Goal: Task Accomplishment & Management: Complete application form

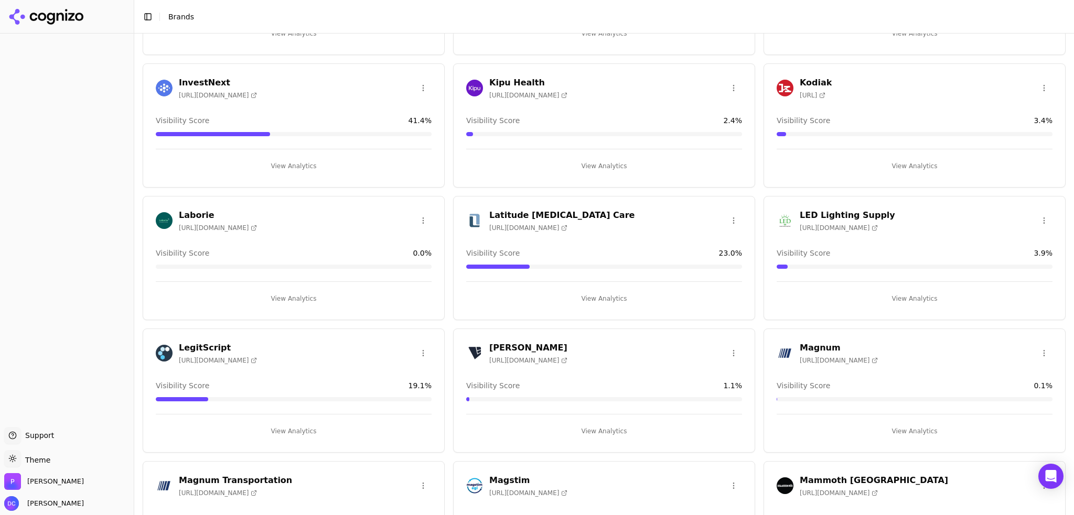
scroll to position [1223, 0]
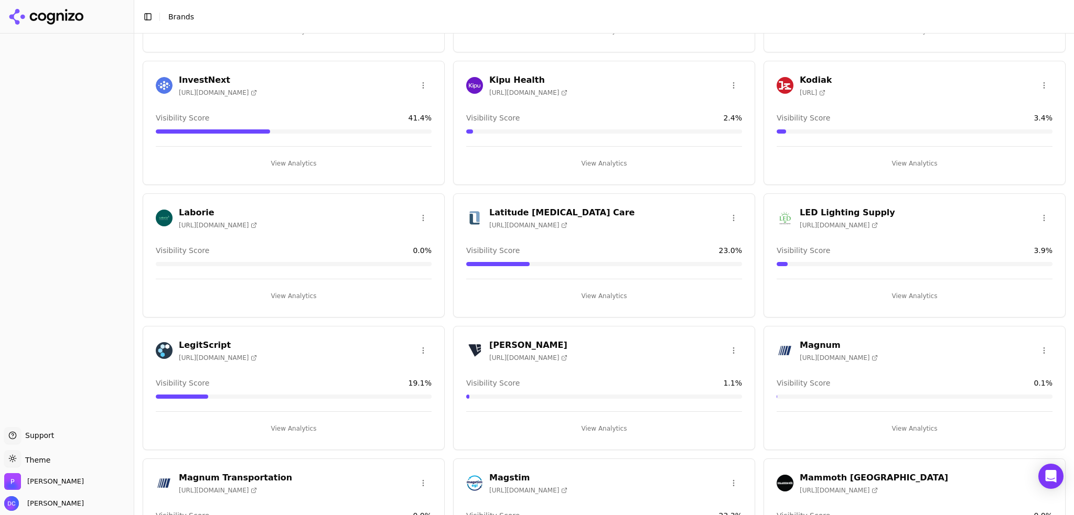
click at [304, 288] on button "View Analytics" at bounding box center [294, 296] width 276 height 17
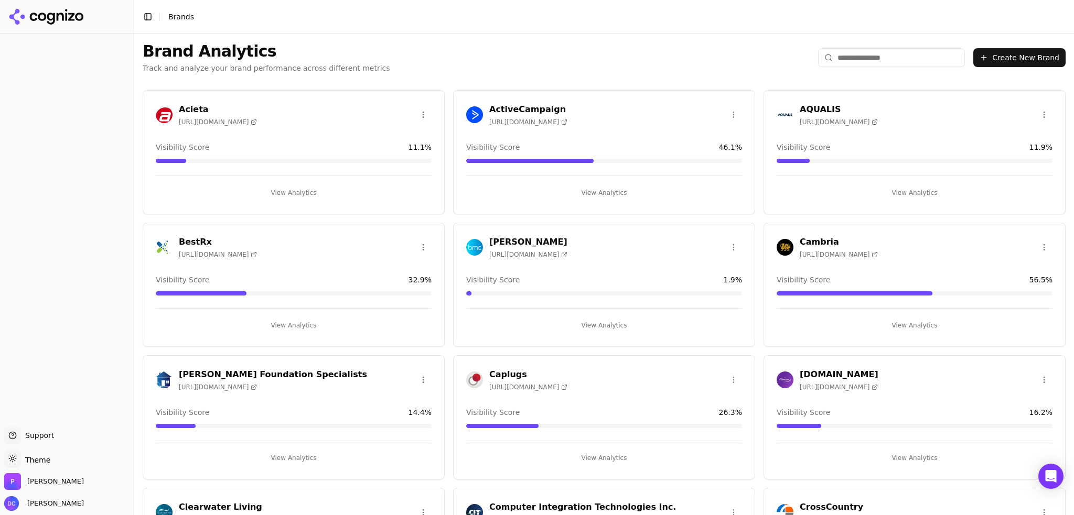
click at [1013, 55] on button "Create New Brand" at bounding box center [1019, 57] width 92 height 19
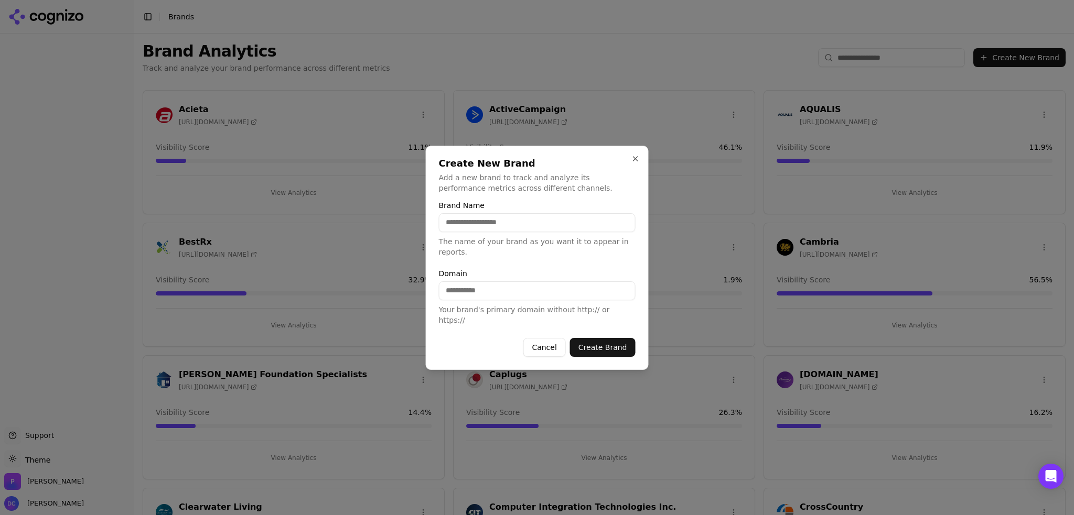
click at [496, 294] on input "Domain" at bounding box center [537, 291] width 197 height 19
paste input "**********"
type input "**********"
click at [533, 265] on form "**********" at bounding box center [537, 279] width 197 height 155
click at [516, 225] on input "Brand Name" at bounding box center [537, 222] width 197 height 19
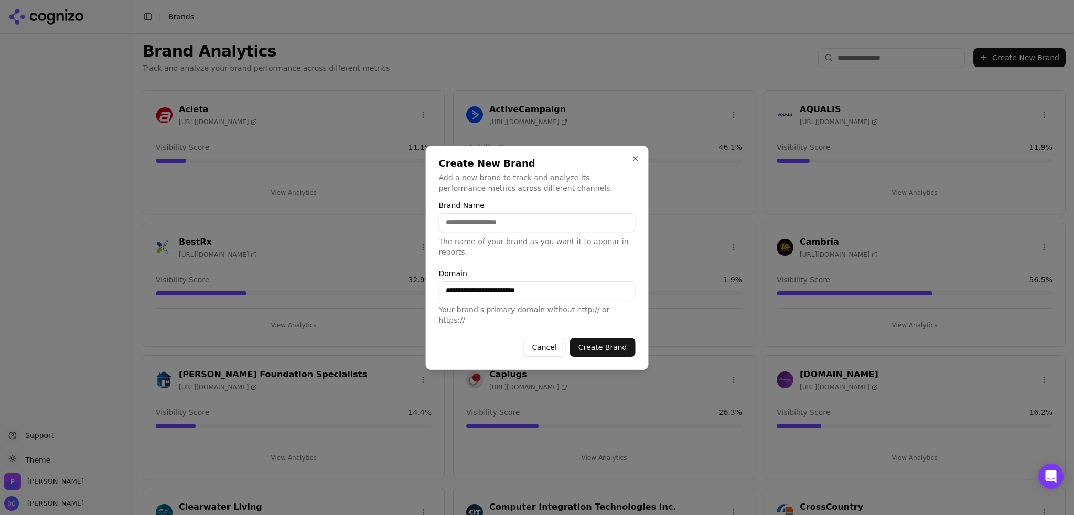
click at [539, 203] on div "**********" at bounding box center [537, 258] width 223 height 224
click at [535, 231] on input "Brand Name" at bounding box center [537, 222] width 197 height 19
type input "**********"
click at [544, 293] on input "**********" at bounding box center [537, 291] width 197 height 19
paste input "***"
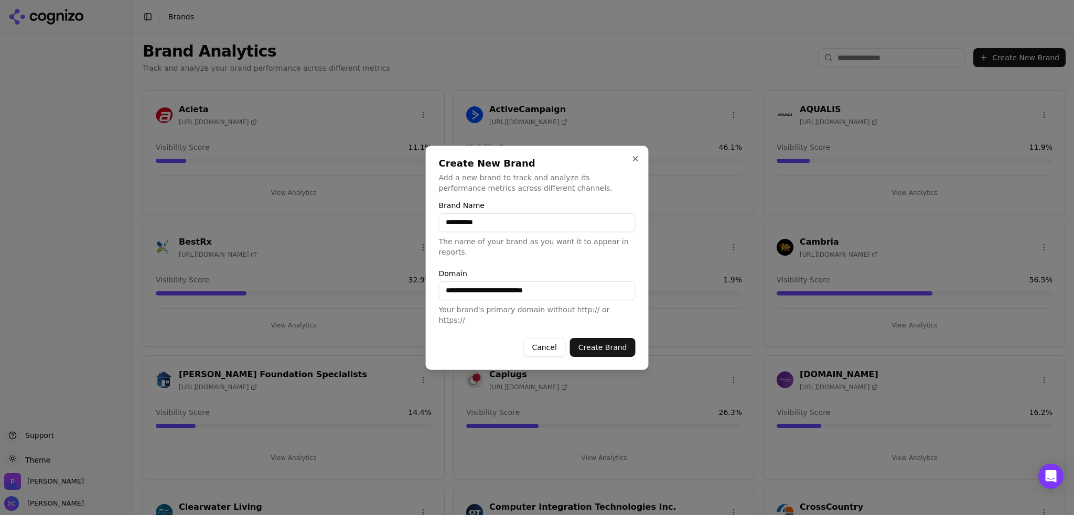
click at [604, 339] on button "Create Brand" at bounding box center [603, 347] width 66 height 19
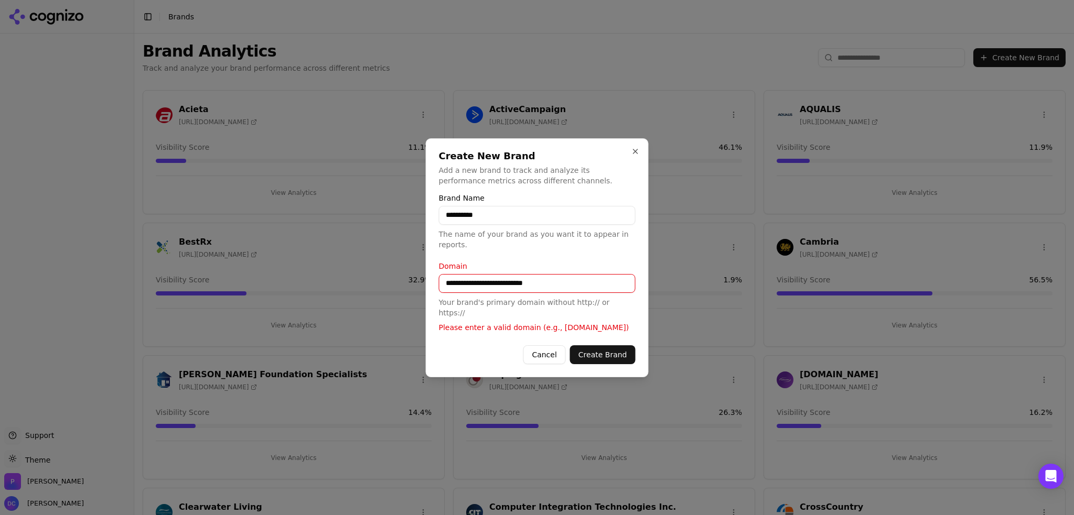
drag, startPoint x: 524, startPoint y: 284, endPoint x: 468, endPoint y: 285, distance: 56.1
click at [468, 285] on input "**********" at bounding box center [537, 283] width 197 height 19
click at [589, 285] on input "**********" at bounding box center [537, 283] width 197 height 19
click at [600, 249] on p "The name of your brand as you want it to appear in reports." at bounding box center [537, 239] width 197 height 21
click at [614, 353] on button "Create Brand" at bounding box center [603, 355] width 66 height 19
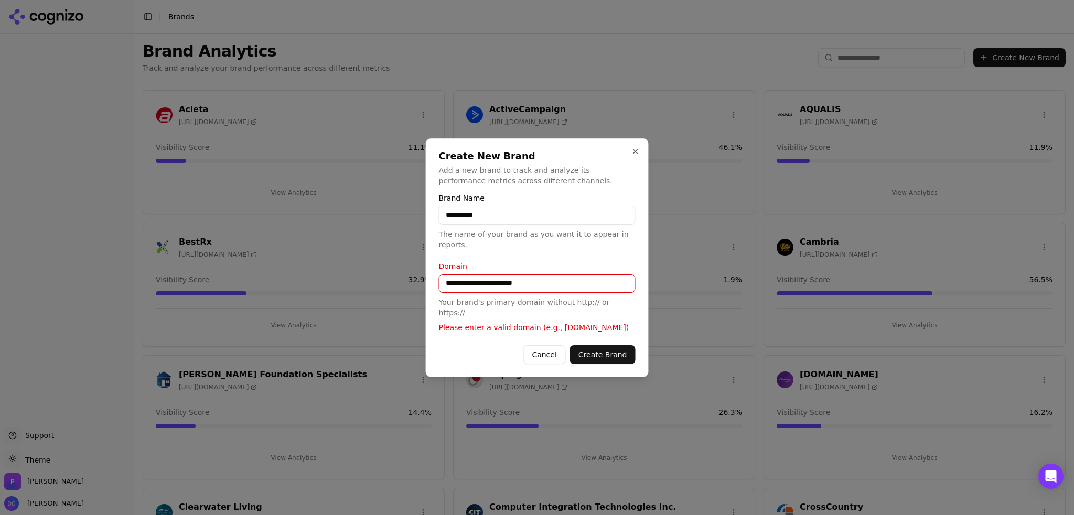
click at [617, 346] on button "Create Brand" at bounding box center [603, 355] width 66 height 19
drag, startPoint x: 468, startPoint y: 281, endPoint x: 377, endPoint y: 285, distance: 90.8
click at [377, 285] on body "Support Support Toggle theme Theme [PERSON_NAME] [PERSON_NAME] Toggle Sidebar B…" at bounding box center [537, 257] width 1074 height 515
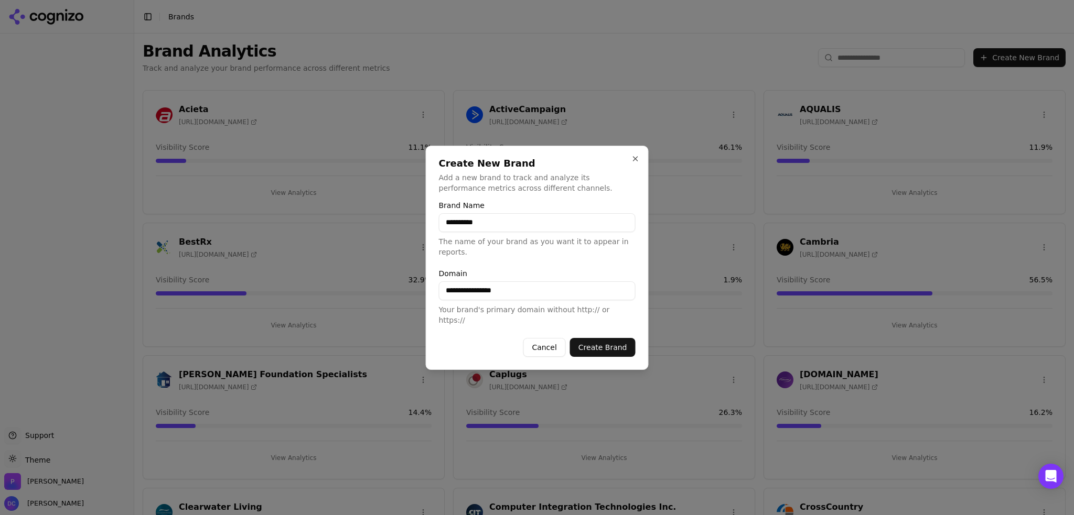
type input "**********"
click at [610, 338] on button "Create Brand" at bounding box center [603, 347] width 66 height 19
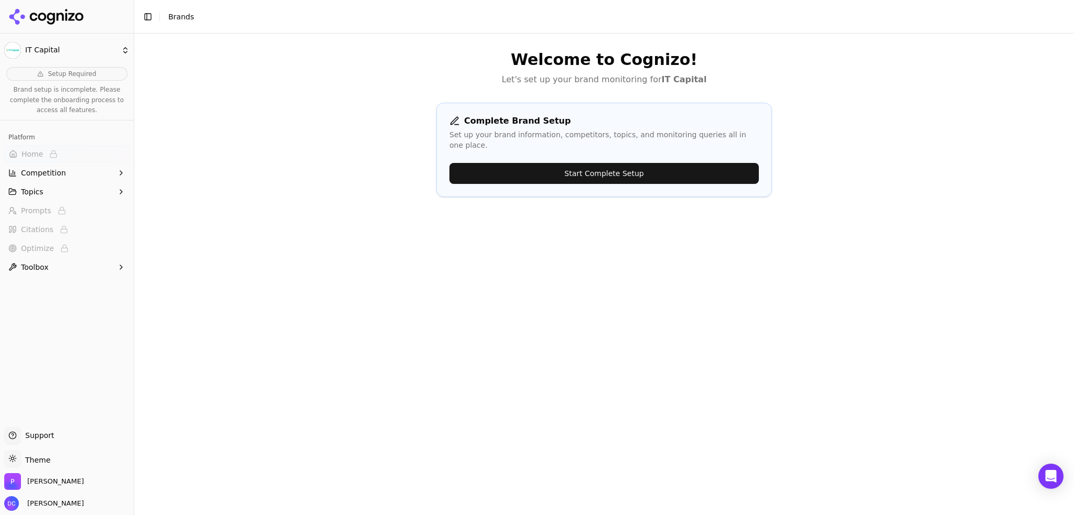
click at [595, 166] on button "Start Complete Setup" at bounding box center [603, 173] width 309 height 21
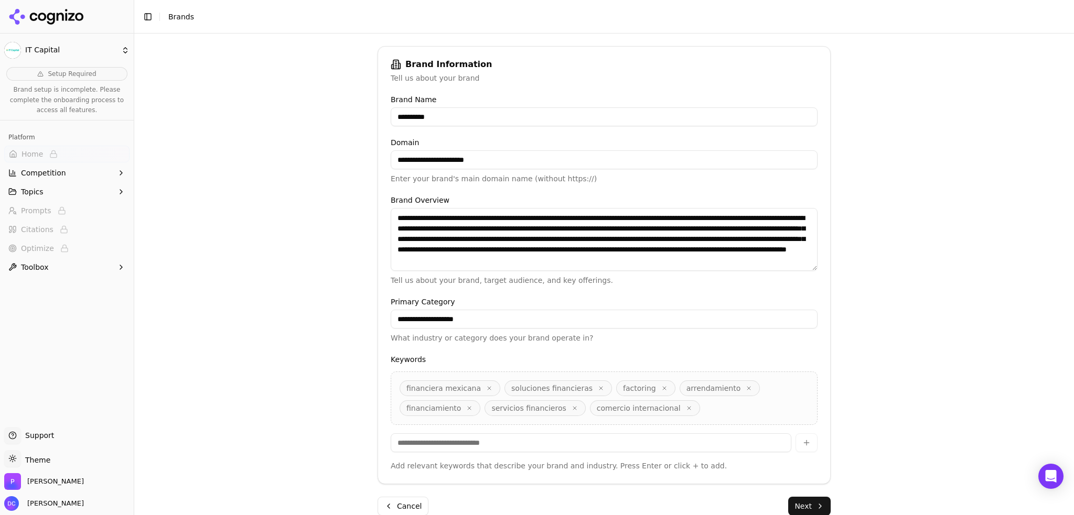
scroll to position [161, 0]
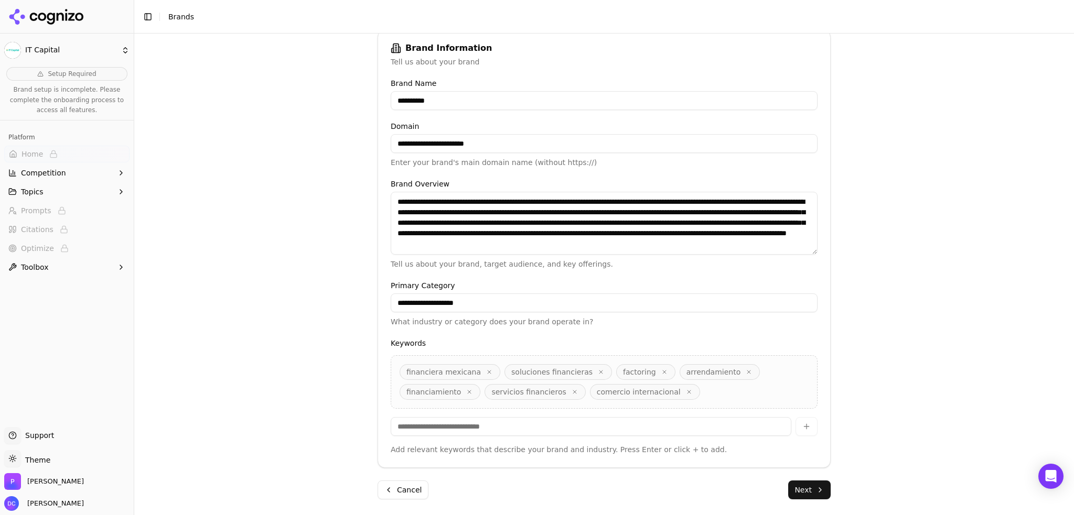
click at [805, 488] on button "Next" at bounding box center [809, 490] width 42 height 19
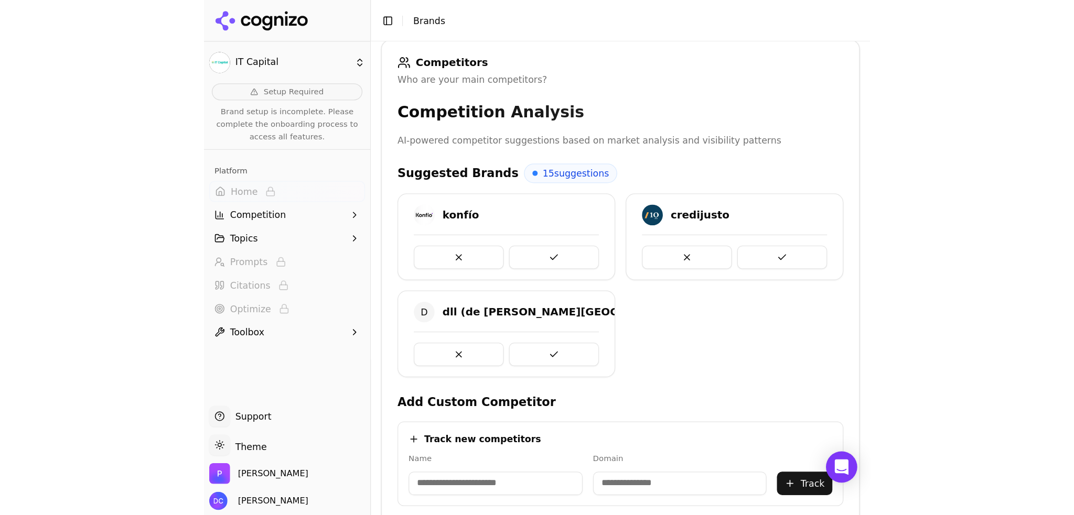
scroll to position [157, 0]
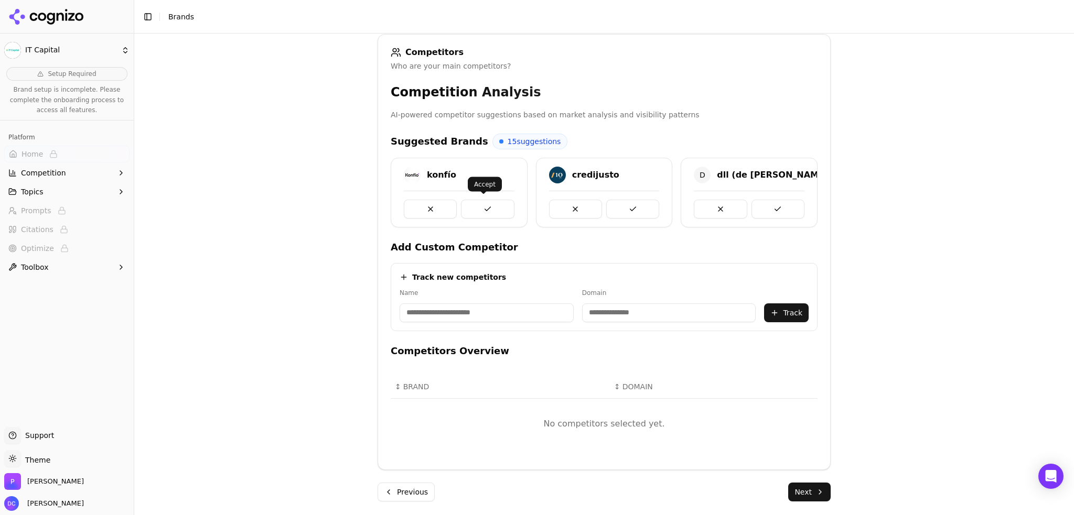
click at [483, 200] on button at bounding box center [487, 209] width 53 height 19
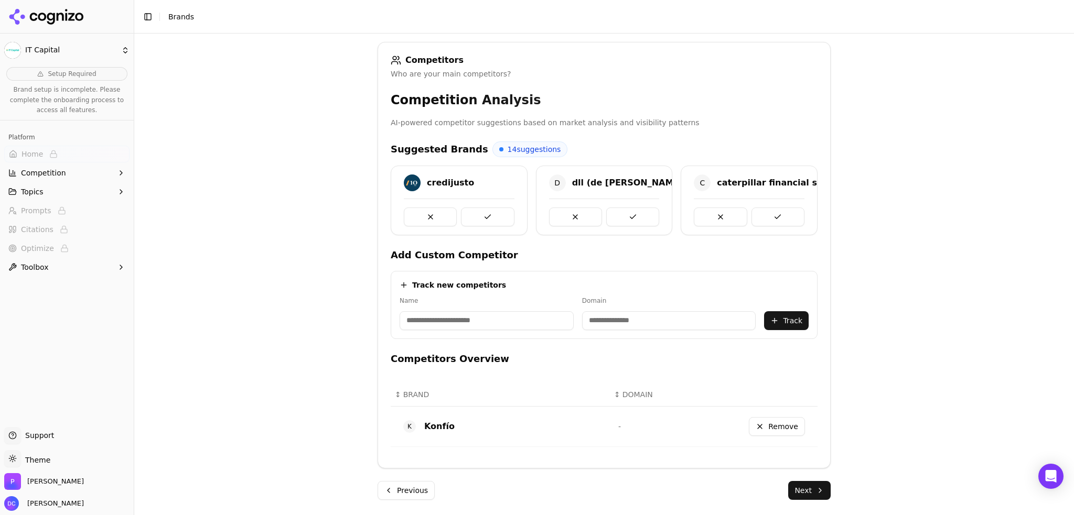
click at [487, 203] on div at bounding box center [459, 213] width 111 height 28
click at [484, 209] on button at bounding box center [487, 217] width 53 height 19
click at [484, 214] on button at bounding box center [487, 217] width 53 height 19
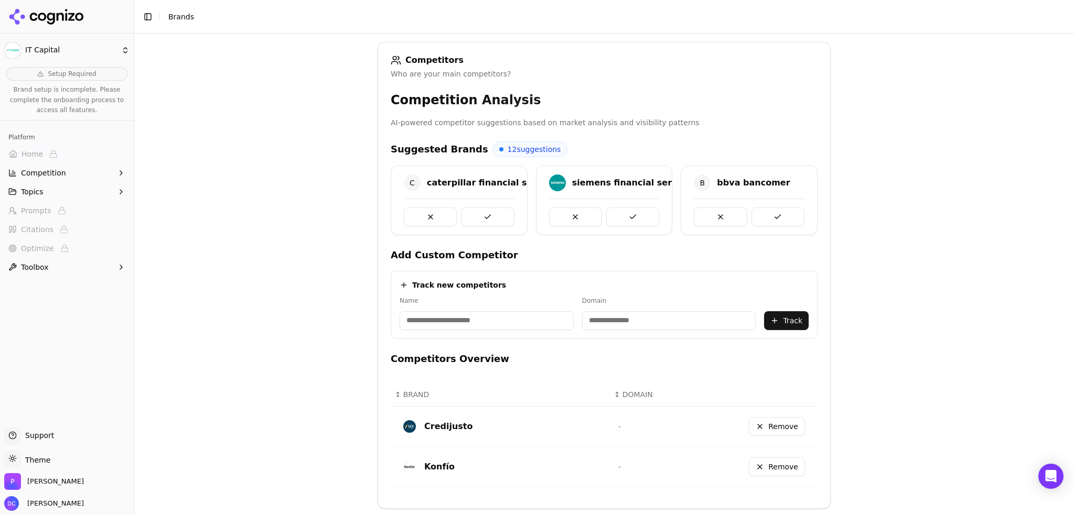
click at [484, 214] on button at bounding box center [487, 217] width 53 height 19
click at [606, 214] on button at bounding box center [632, 217] width 53 height 19
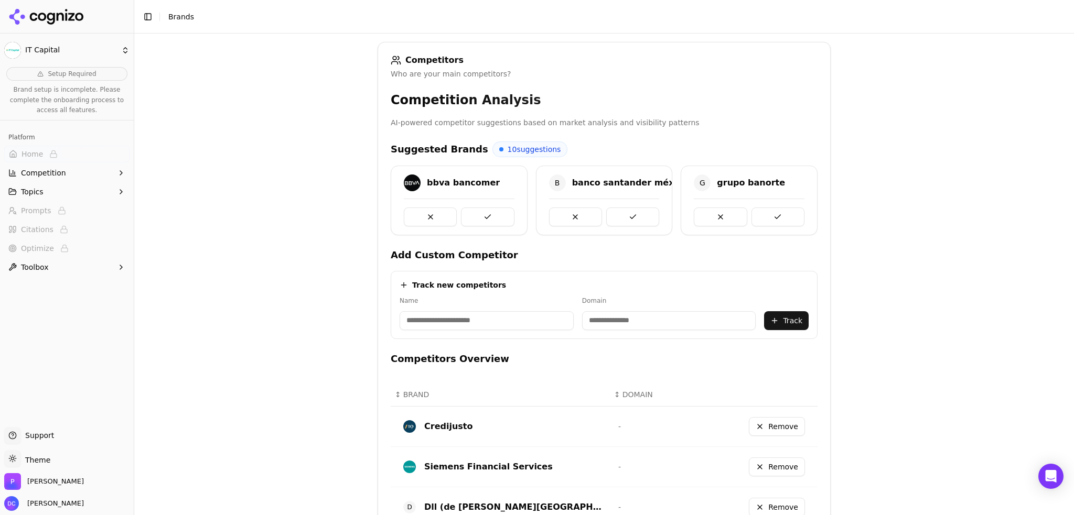
click at [484, 214] on button at bounding box center [487, 217] width 53 height 19
click at [484, 214] on div at bounding box center [459, 217] width 111 height 19
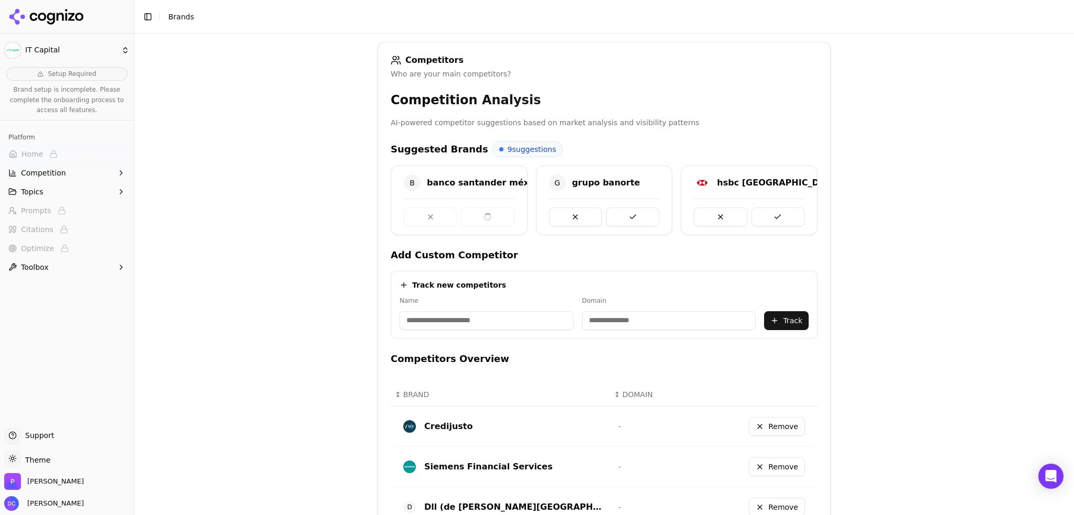
click at [606, 214] on button at bounding box center [632, 217] width 53 height 19
click at [484, 214] on div at bounding box center [459, 217] width 111 height 19
click at [606, 214] on button at bounding box center [632, 217] width 53 height 19
click at [484, 214] on div at bounding box center [459, 217] width 111 height 19
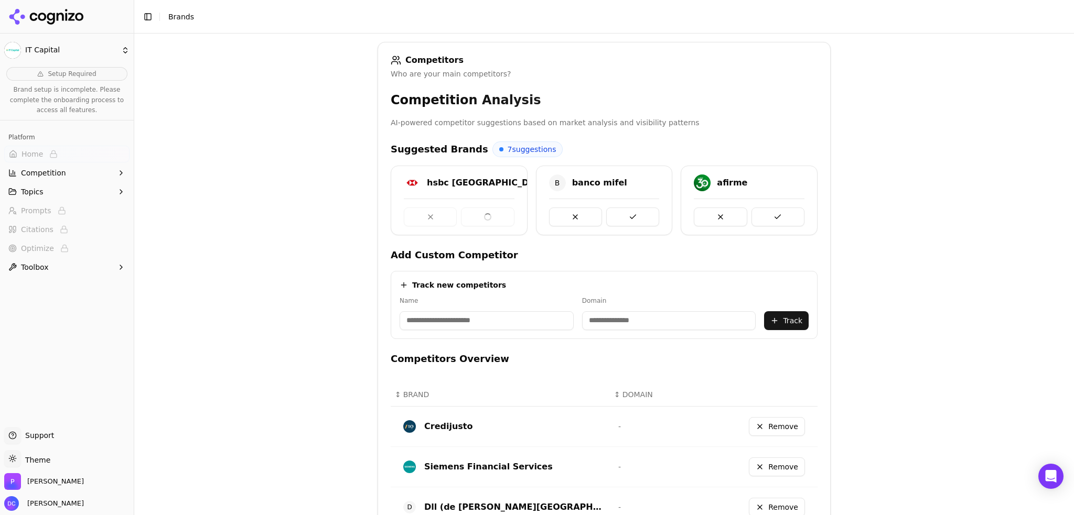
click at [484, 214] on div at bounding box center [459, 217] width 111 height 19
click at [484, 214] on button at bounding box center [487, 217] width 53 height 19
click at [484, 214] on div at bounding box center [459, 217] width 111 height 19
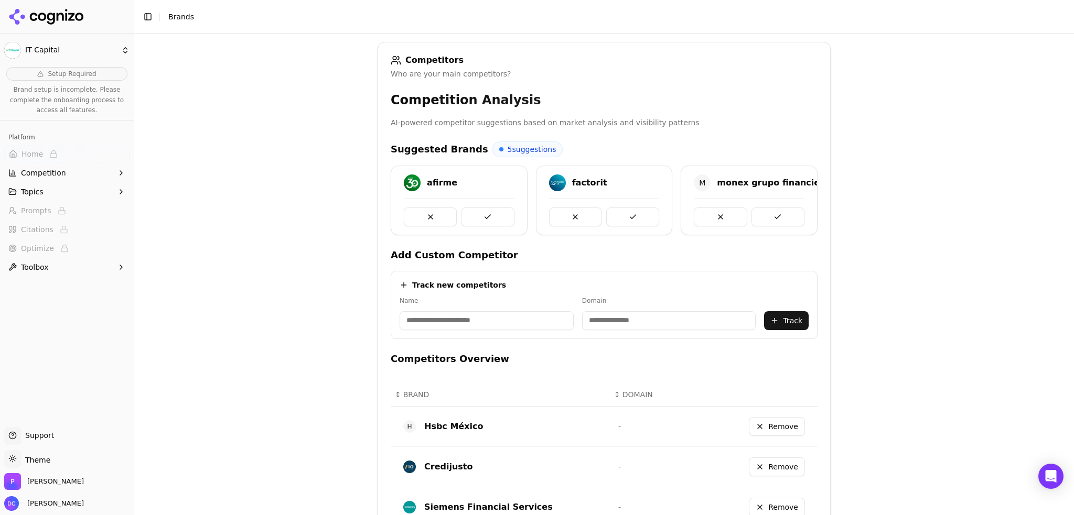
click at [484, 214] on button at bounding box center [487, 217] width 53 height 19
click at [484, 214] on div at bounding box center [459, 217] width 111 height 19
click at [484, 214] on button at bounding box center [487, 217] width 53 height 19
click at [484, 214] on div at bounding box center [459, 217] width 111 height 19
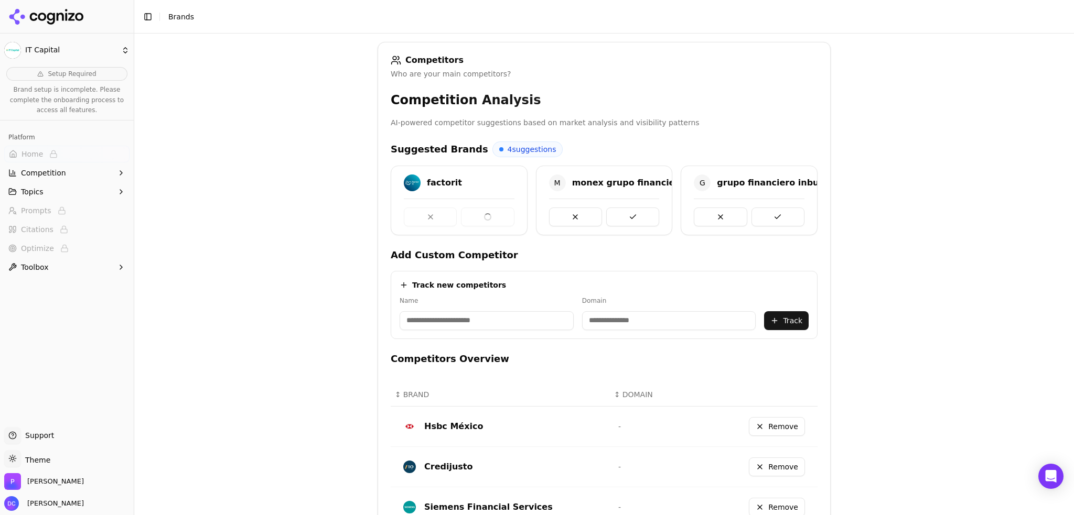
click at [484, 214] on div at bounding box center [459, 217] width 111 height 19
click at [606, 214] on button at bounding box center [632, 217] width 53 height 19
click at [484, 214] on div at bounding box center [459, 217] width 111 height 19
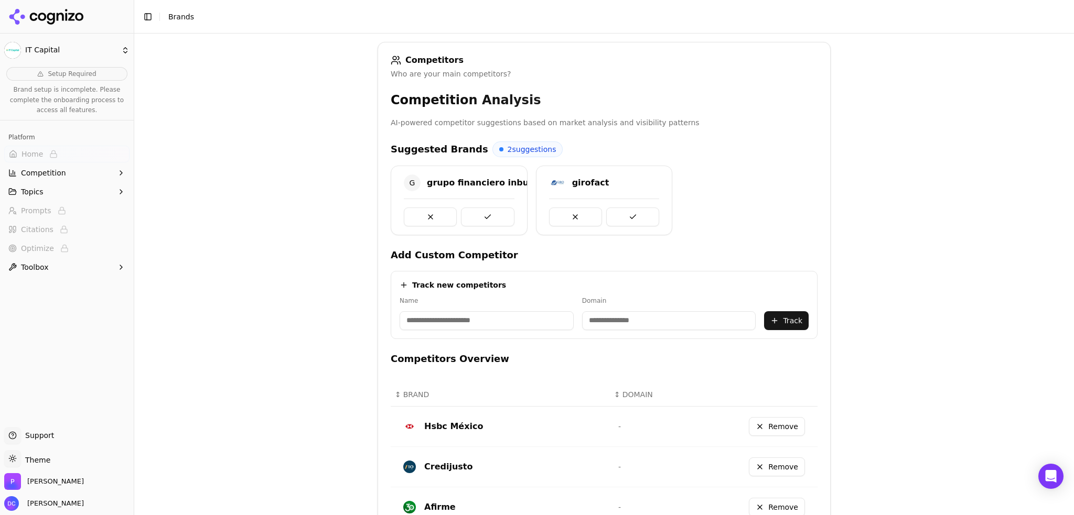
click at [484, 214] on button at bounding box center [487, 217] width 53 height 19
click at [484, 214] on div at bounding box center [459, 217] width 111 height 19
click at [484, 214] on button at bounding box center [487, 217] width 53 height 19
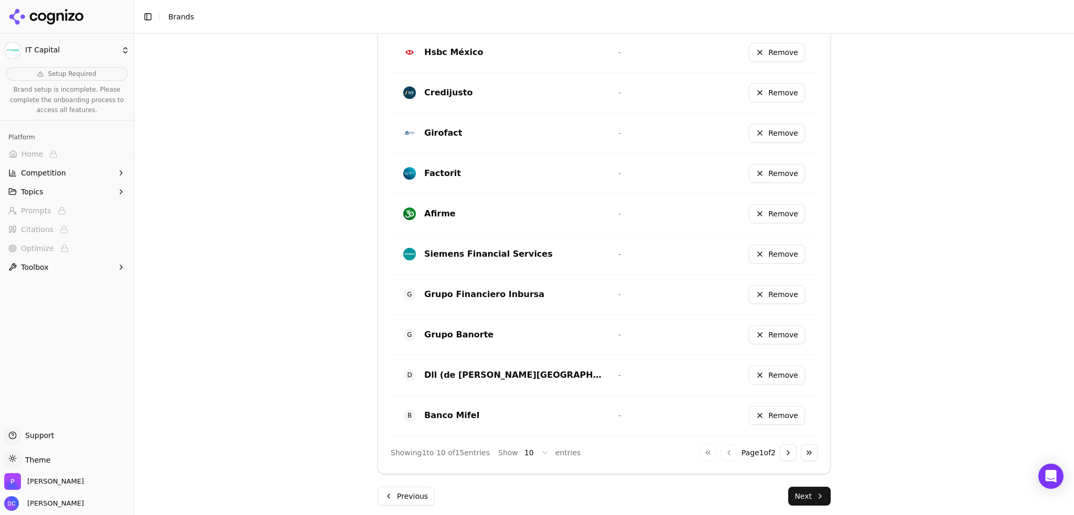
scroll to position [539, 0]
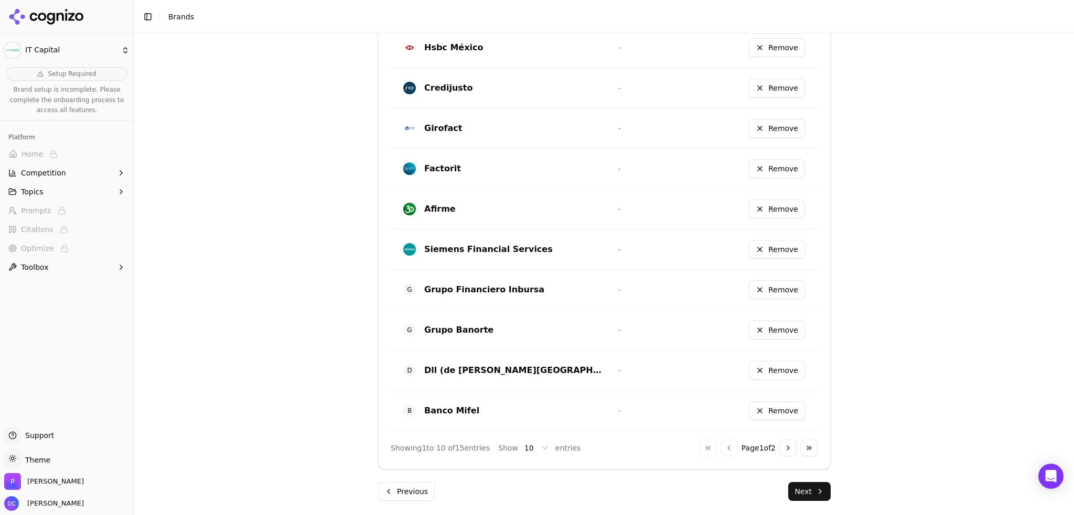
drag, startPoint x: 821, startPoint y: 489, endPoint x: 826, endPoint y: 490, distance: 5.3
click at [821, 490] on button "Next" at bounding box center [809, 491] width 42 height 19
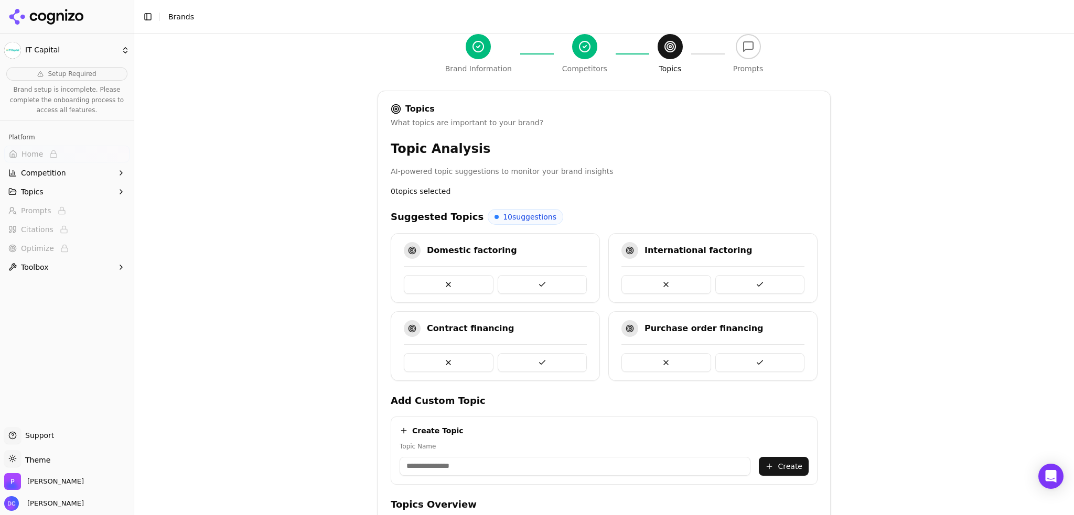
scroll to position [80, 0]
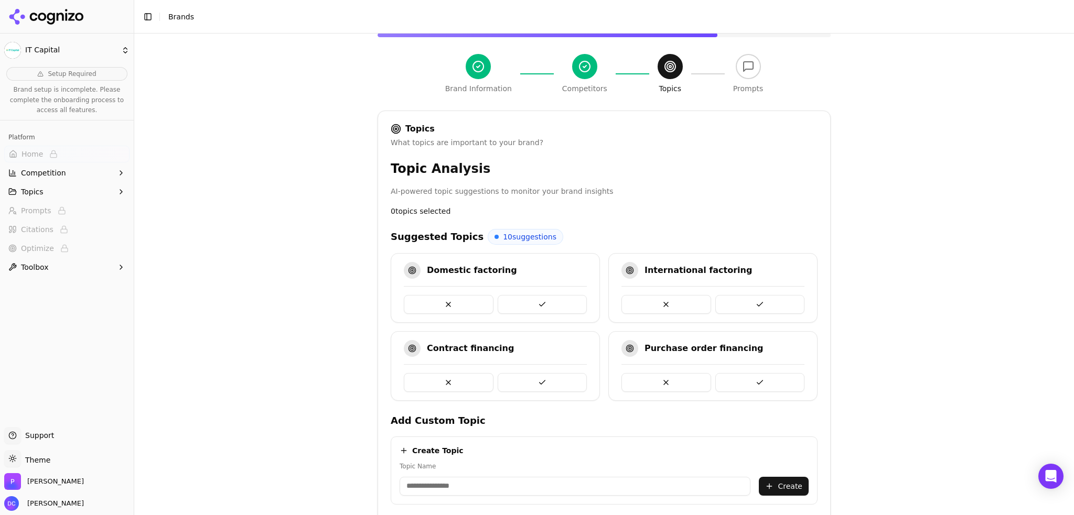
click at [503, 238] on span "10 suggestions" at bounding box center [529, 237] width 53 height 10
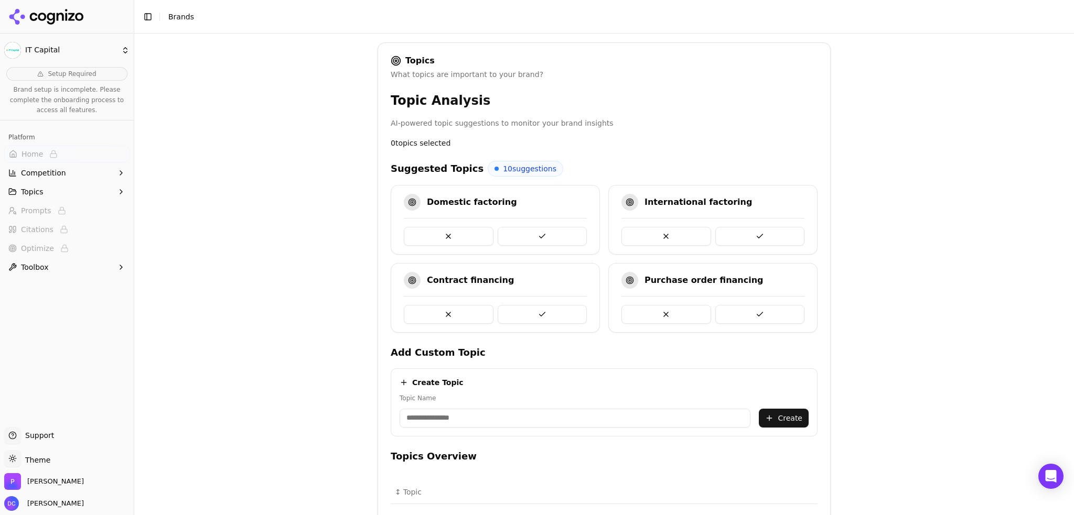
scroll to position [168, 0]
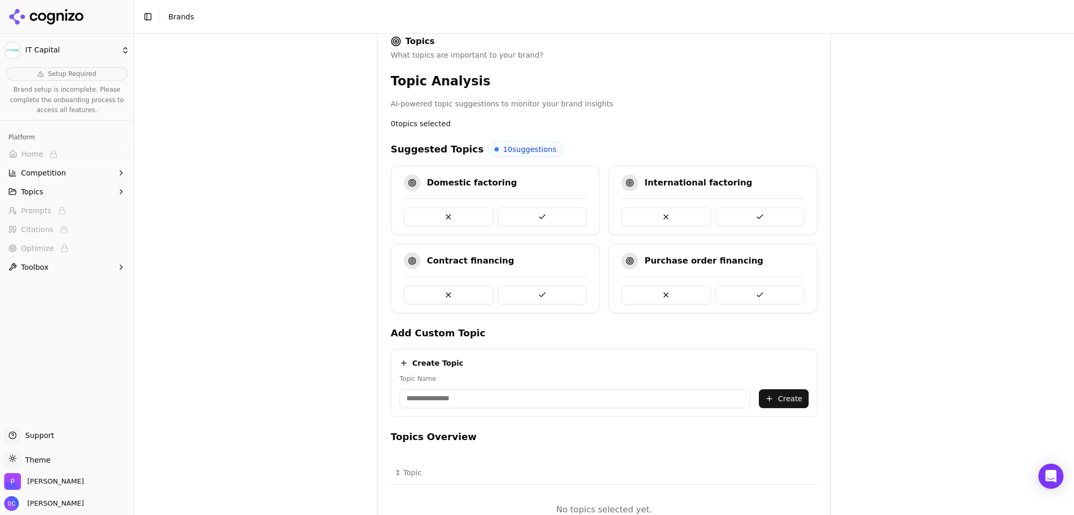
click at [760, 217] on button at bounding box center [760, 217] width 90 height 19
click at [549, 214] on button at bounding box center [543, 217] width 90 height 19
click at [543, 290] on button at bounding box center [543, 295] width 90 height 19
click at [772, 219] on button at bounding box center [760, 217] width 90 height 19
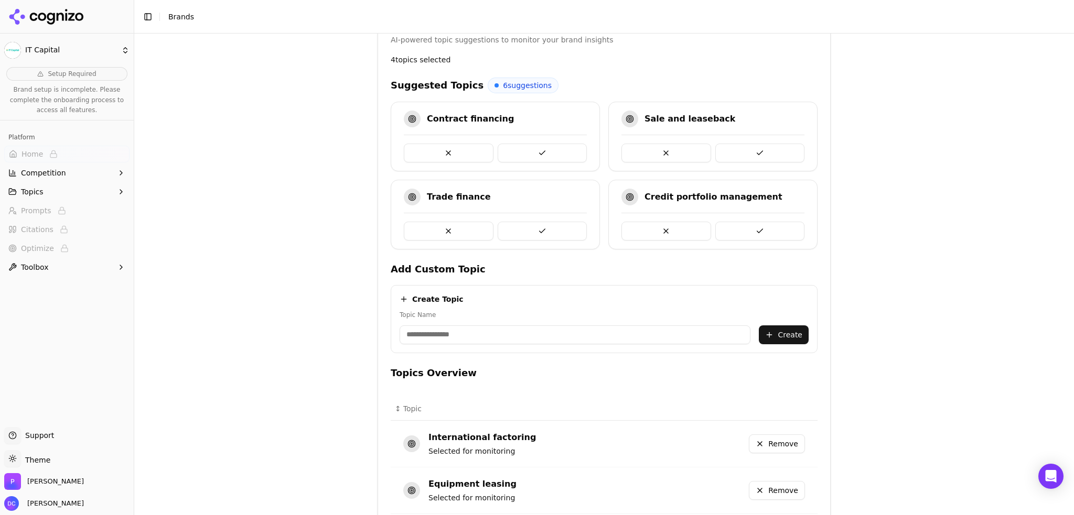
scroll to position [217, 0]
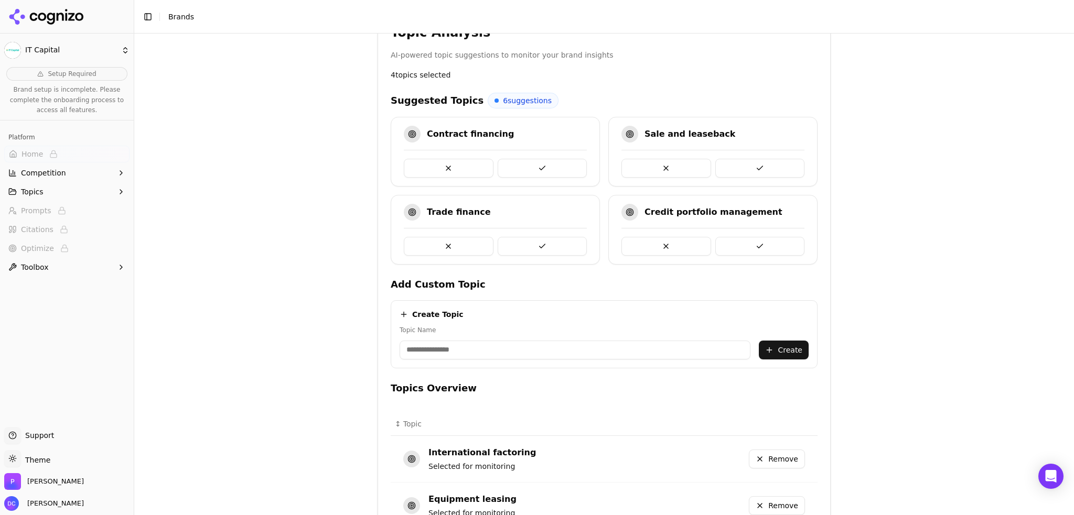
click at [770, 172] on button at bounding box center [760, 168] width 90 height 19
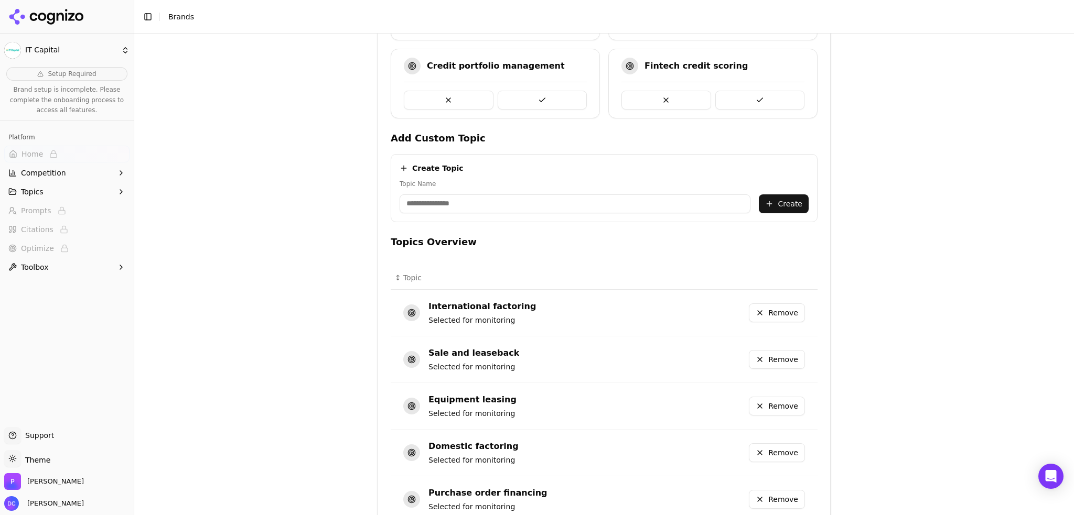
scroll to position [438, 0]
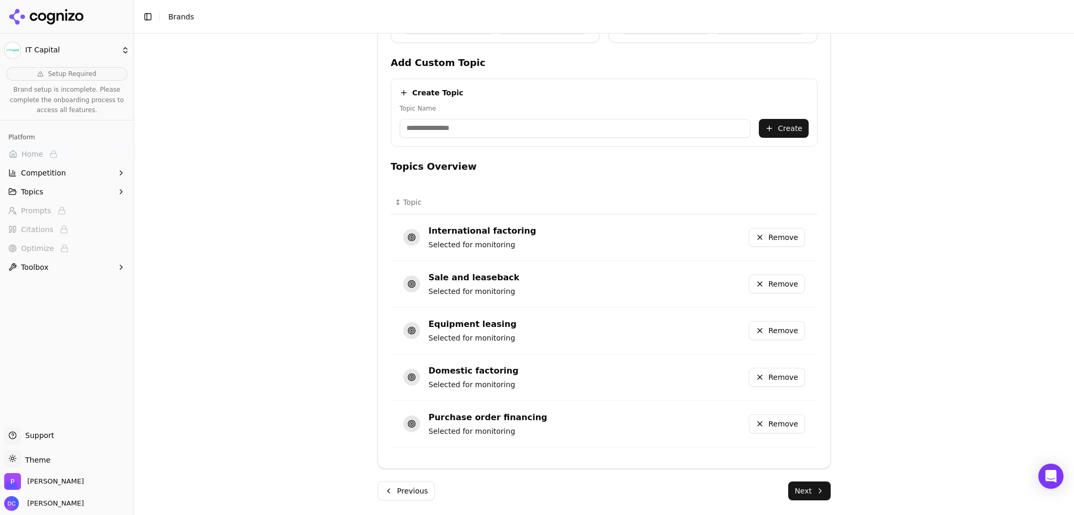
click at [814, 492] on button "Next" at bounding box center [809, 491] width 42 height 19
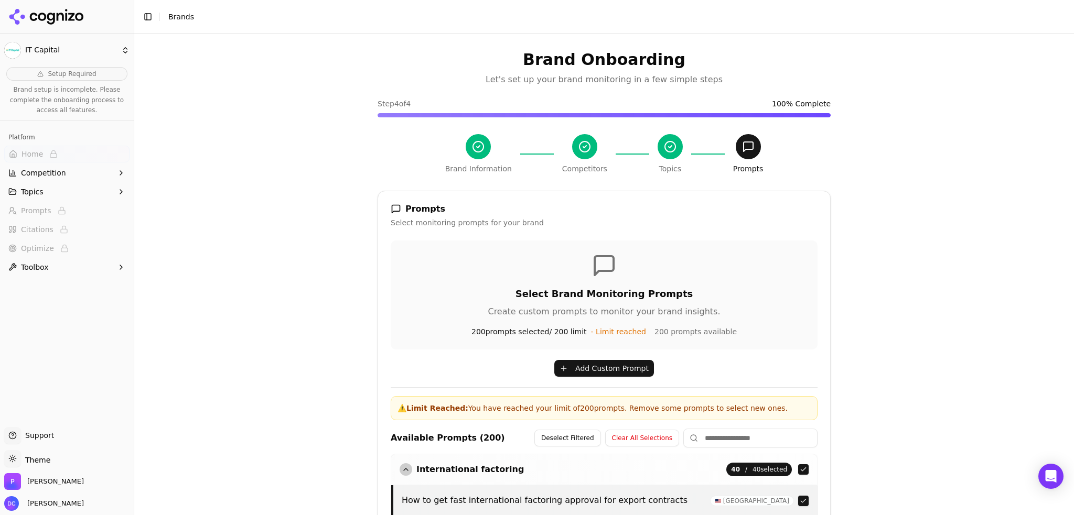
scroll to position [364, 0]
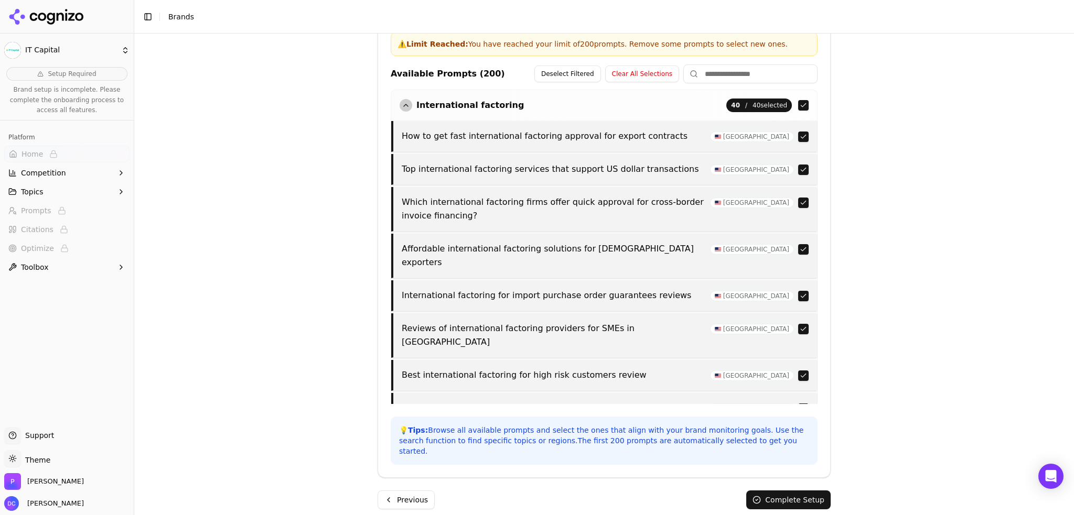
click at [400, 105] on div "button" at bounding box center [406, 105] width 13 height 13
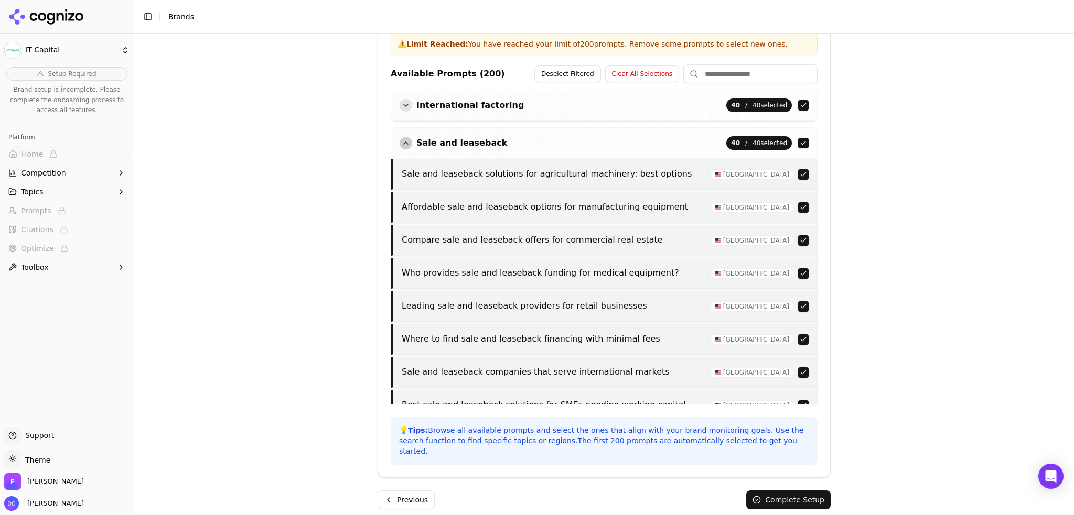
click at [403, 142] on div "button" at bounding box center [406, 143] width 13 height 13
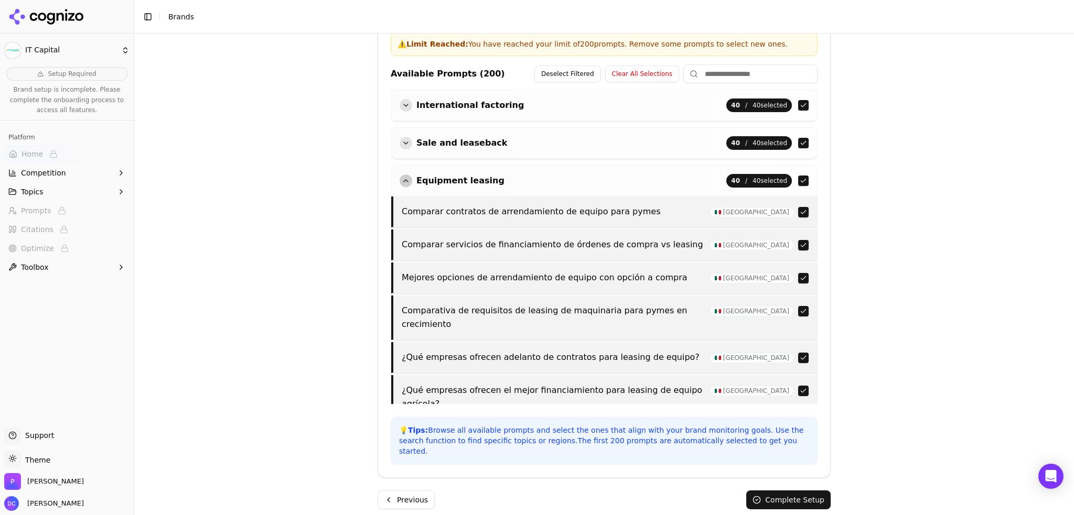
click at [402, 183] on div "button" at bounding box center [406, 181] width 13 height 13
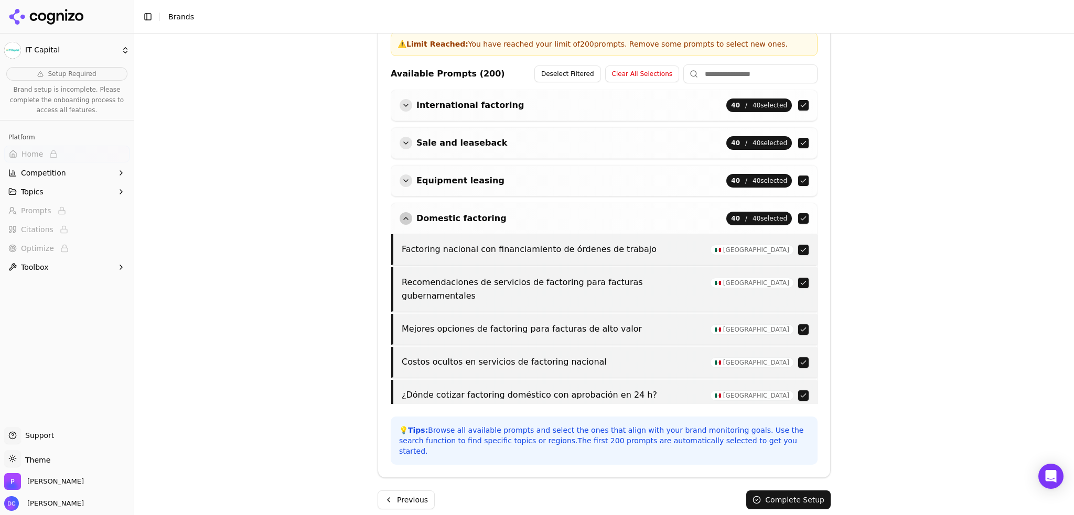
click at [405, 215] on div "button" at bounding box center [406, 218] width 13 height 13
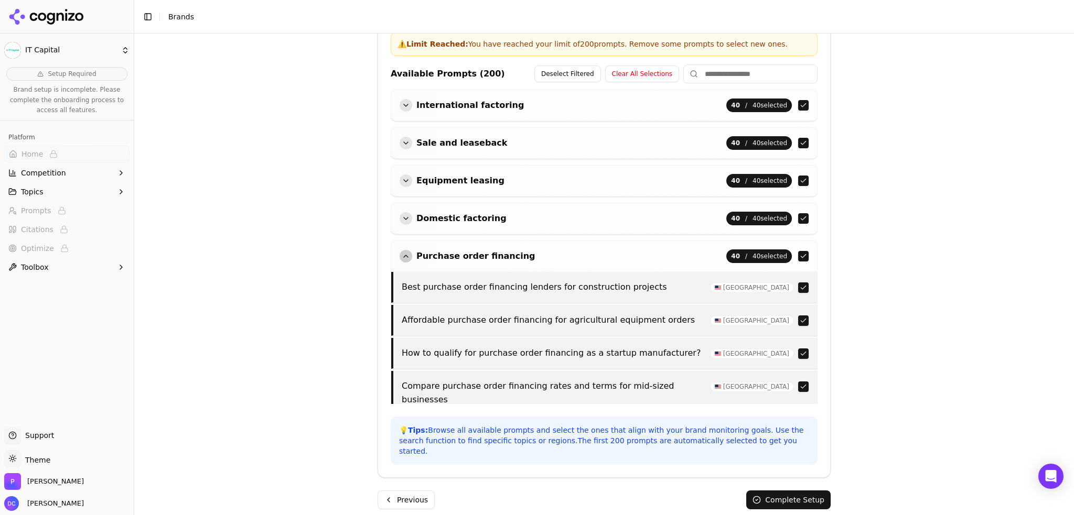
click at [408, 251] on button "Purchase order financing" at bounding box center [468, 256] width 136 height 13
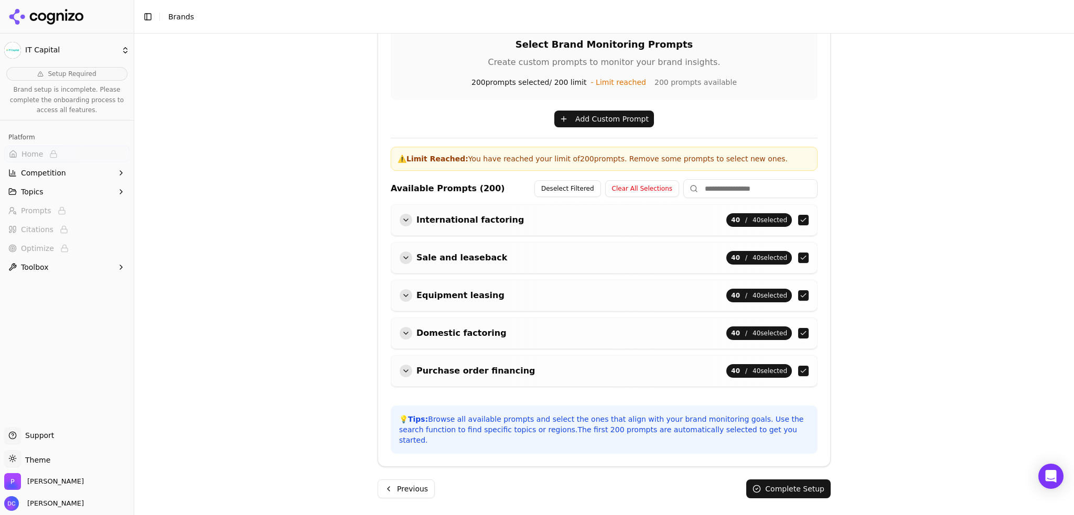
scroll to position [236, 0]
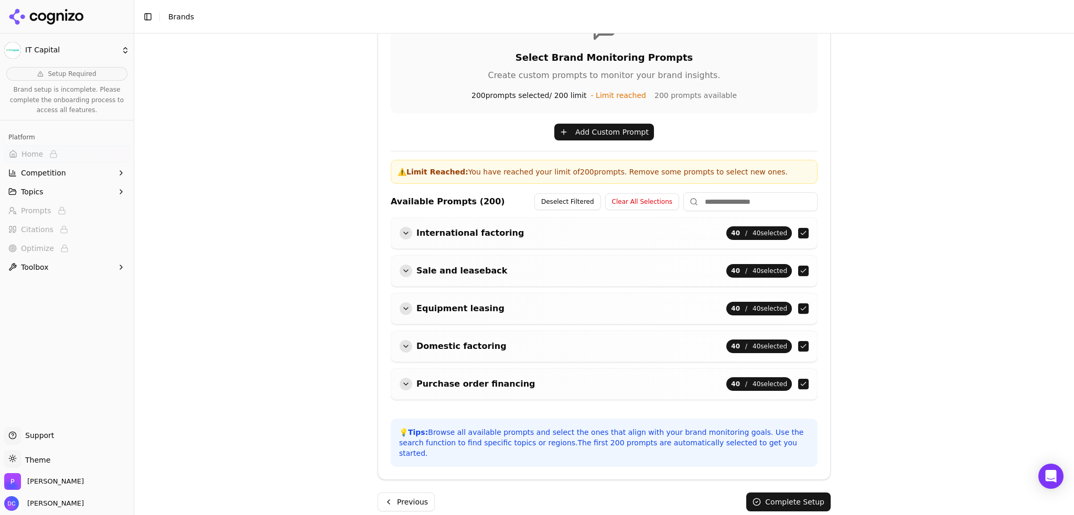
click at [805, 493] on button "Complete Setup" at bounding box center [788, 502] width 84 height 19
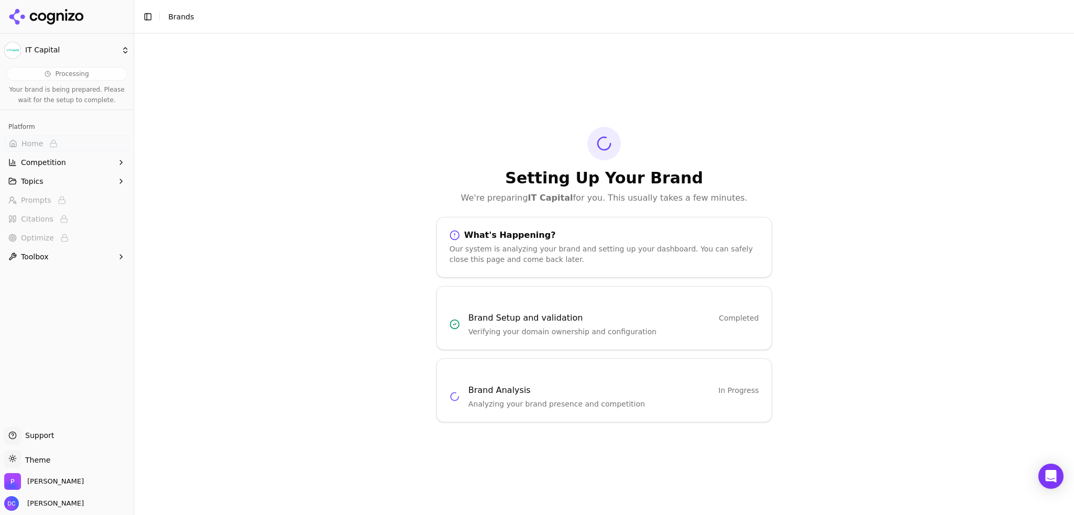
scroll to position [0, 0]
drag, startPoint x: 49, startPoint y: 15, endPoint x: 288, endPoint y: 100, distance: 253.2
click at [49, 15] on icon at bounding box center [46, 17] width 76 height 16
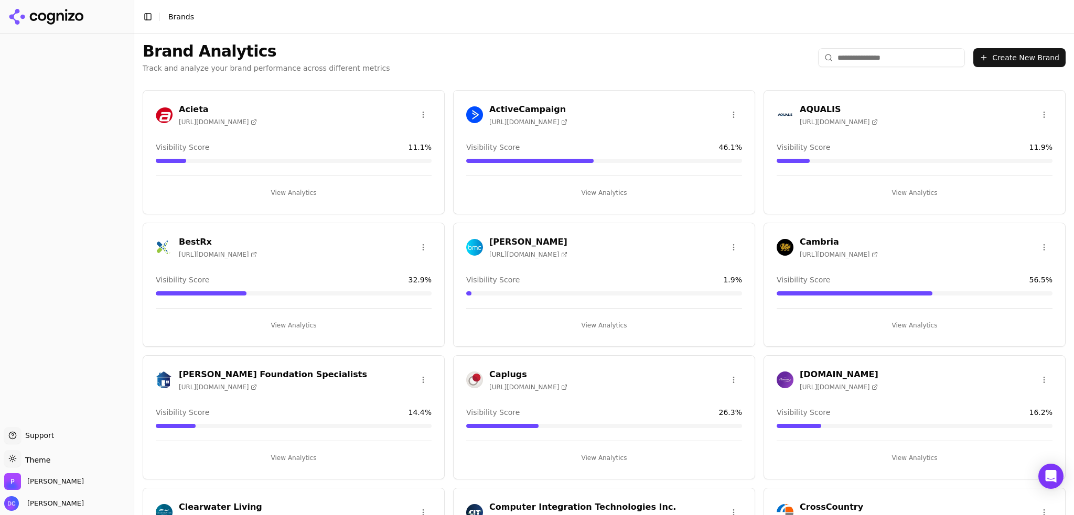
click at [598, 191] on button "View Analytics" at bounding box center [604, 193] width 276 height 17
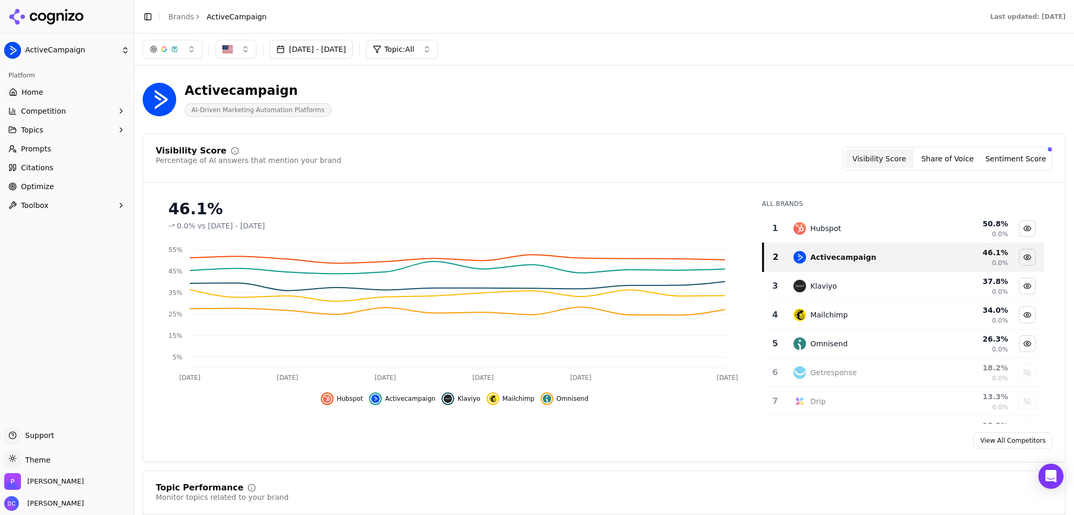
click at [59, 106] on span "Competition" at bounding box center [43, 111] width 45 height 10
click at [67, 139] on span "X-Ray" at bounding box center [66, 144] width 91 height 10
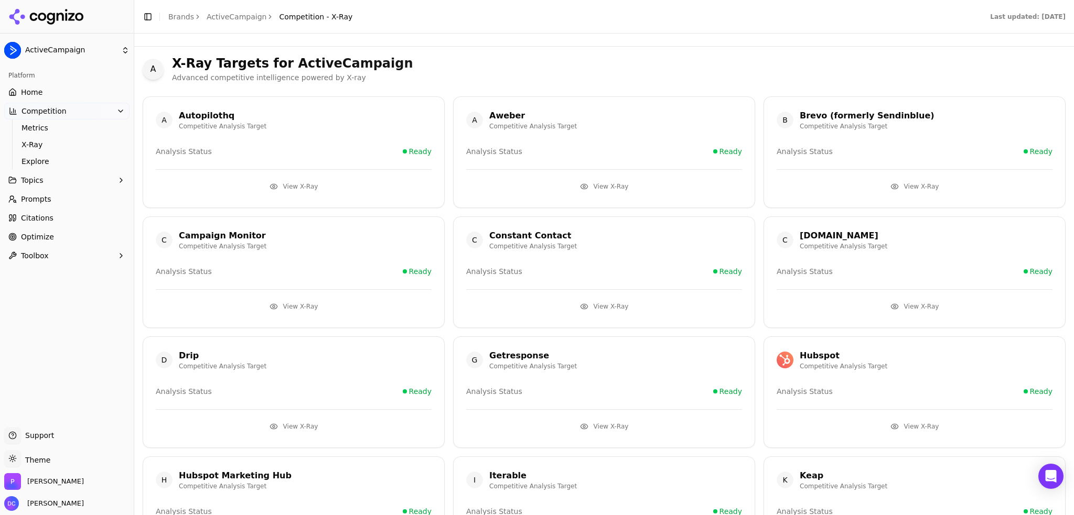
click at [65, 161] on html "ActiveCampaign Platform Home Competition Metrics X-Ray Explore Topics Prompts C…" at bounding box center [537, 257] width 1074 height 515
click at [47, 159] on span "Explore" at bounding box center [66, 161] width 91 height 10
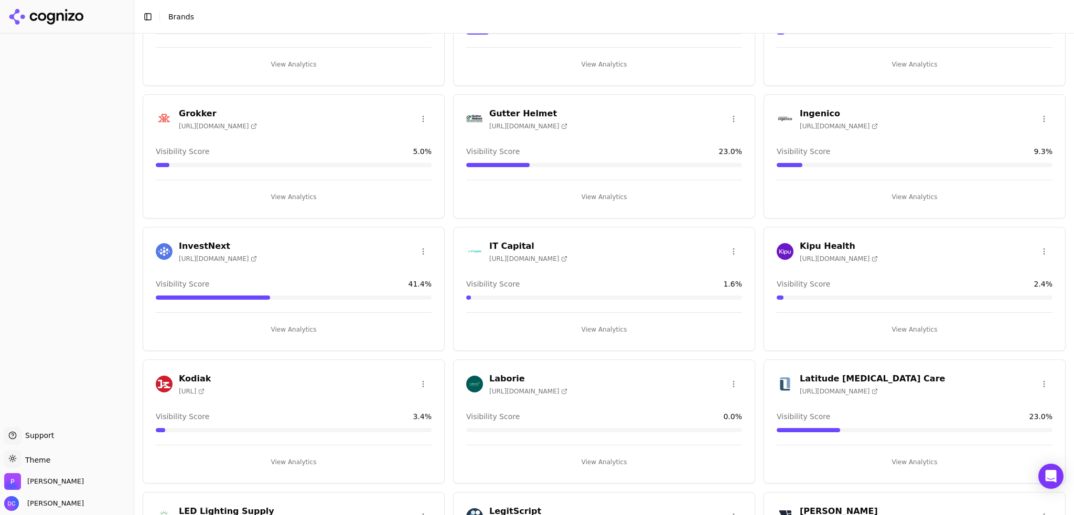
scroll to position [1074, 0]
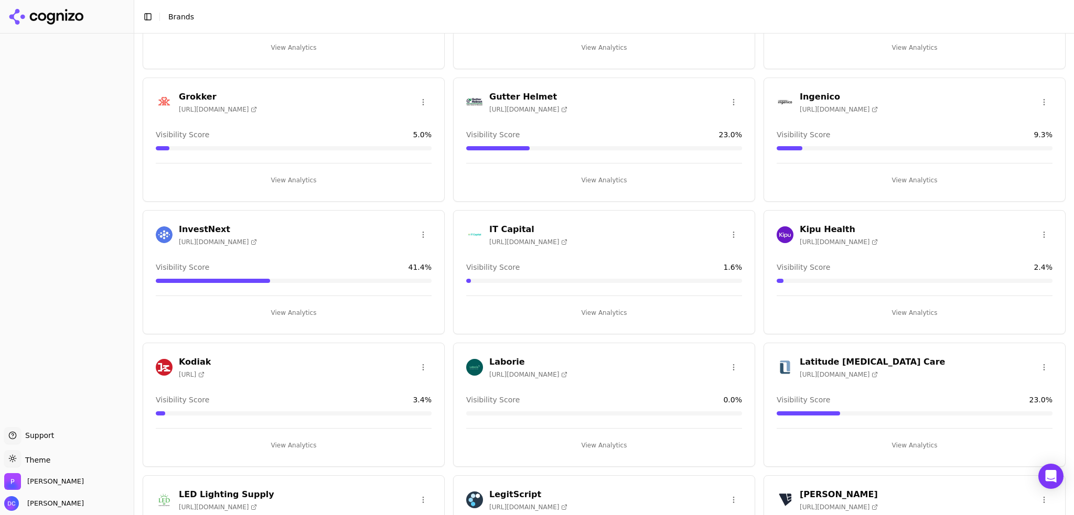
click at [598, 312] on button "View Analytics" at bounding box center [604, 313] width 276 height 17
